Goal: Task Accomplishment & Management: Manage account settings

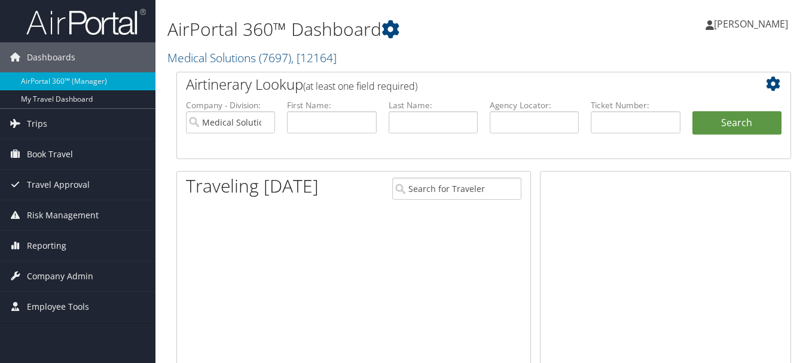
click at [61, 157] on span "Book Travel" at bounding box center [50, 154] width 46 height 30
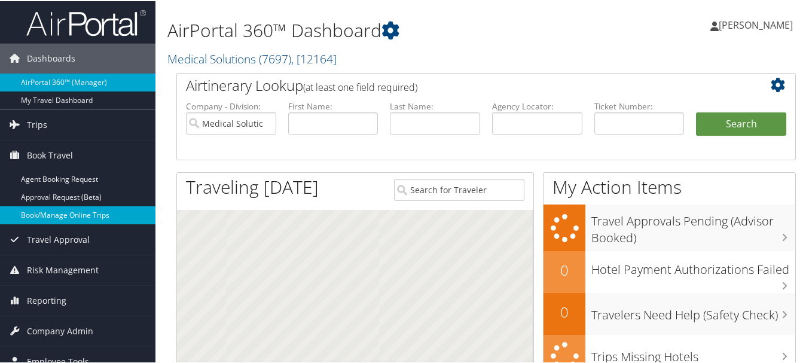
click at [67, 213] on link "Book/Manage Online Trips" at bounding box center [77, 214] width 155 height 18
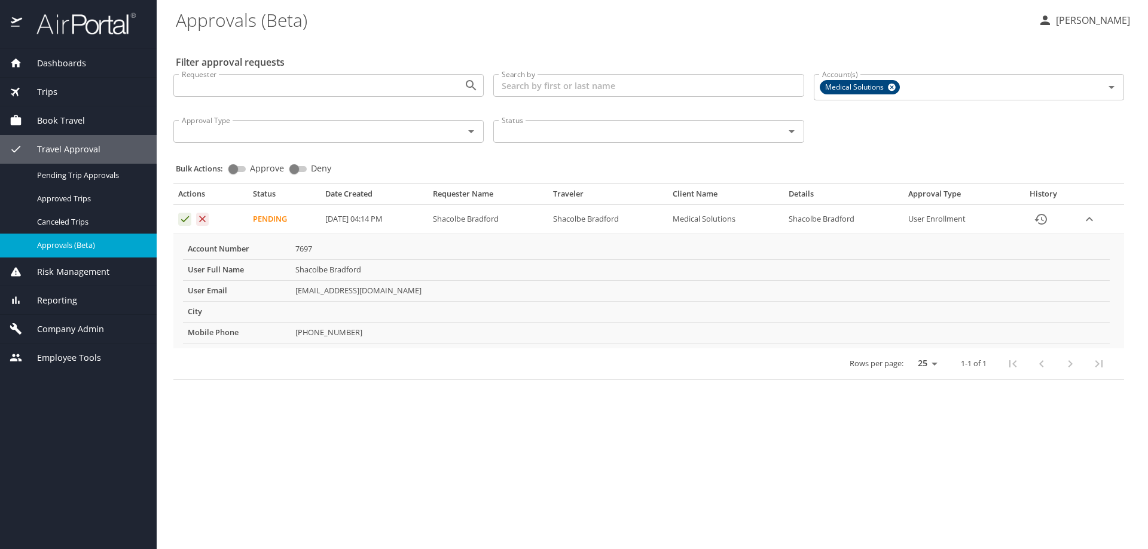
click at [185, 221] on icon "Approval table" at bounding box center [185, 219] width 8 height 6
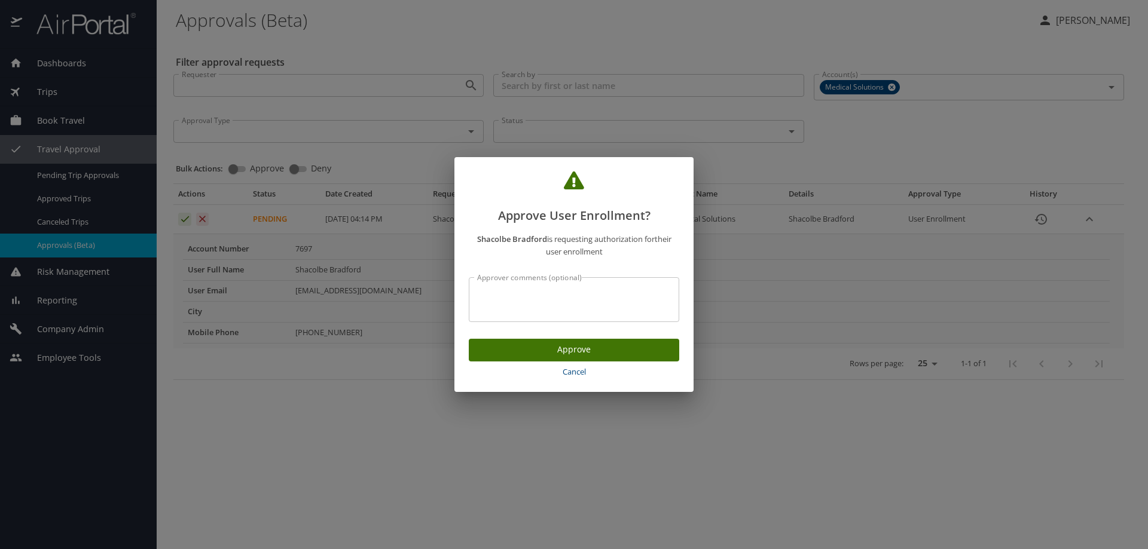
click at [548, 347] on span "Approve" at bounding box center [573, 350] width 191 height 15
